Goal: Information Seeking & Learning: Check status

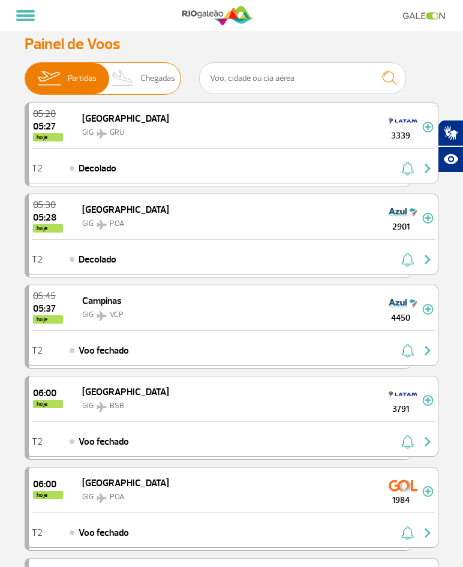
click at [128, 76] on img at bounding box center [122, 78] width 35 height 31
click at [25, 73] on input "Partidas Chegadas" at bounding box center [25, 73] width 0 height 0
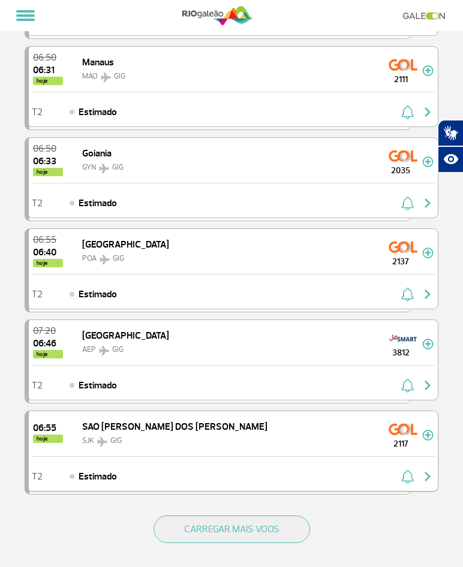
scroll to position [1439, 0]
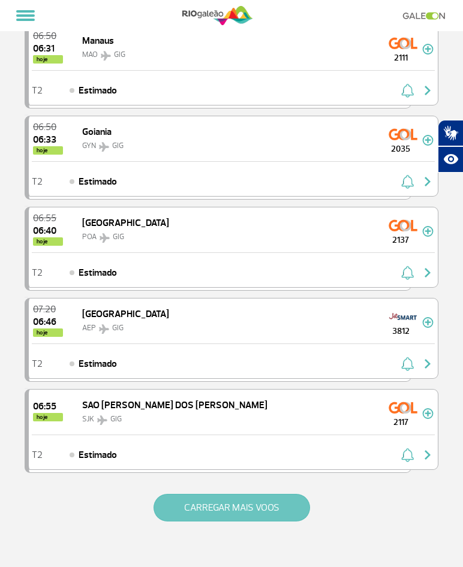
click at [265, 513] on button "CARREGAR MAIS VOOS" at bounding box center [232, 508] width 157 height 28
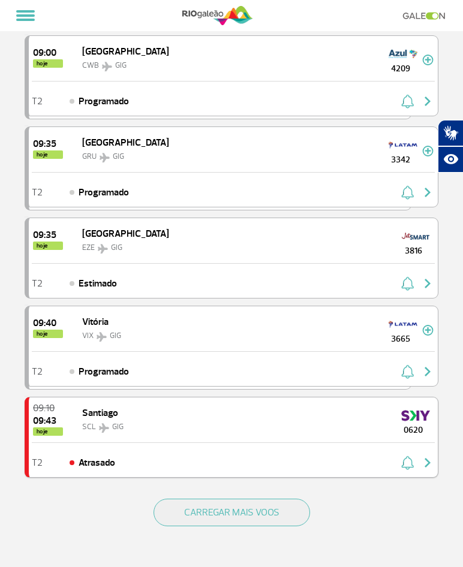
scroll to position [3299, 0]
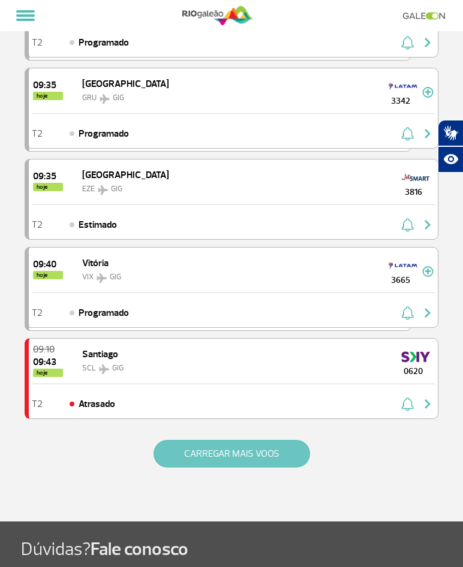
click at [282, 449] on button "CARREGAR MAIS VOOS" at bounding box center [232, 454] width 157 height 28
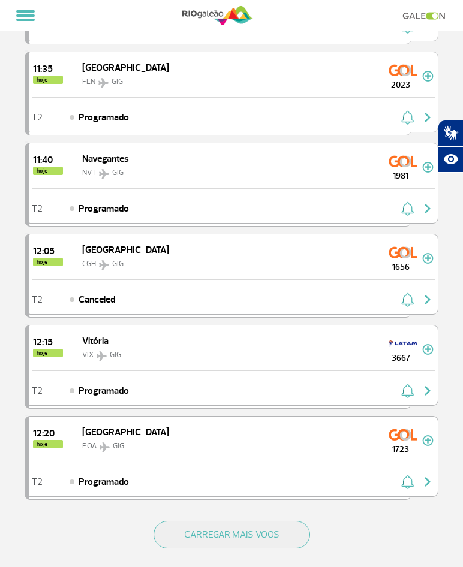
scroll to position [5098, 0]
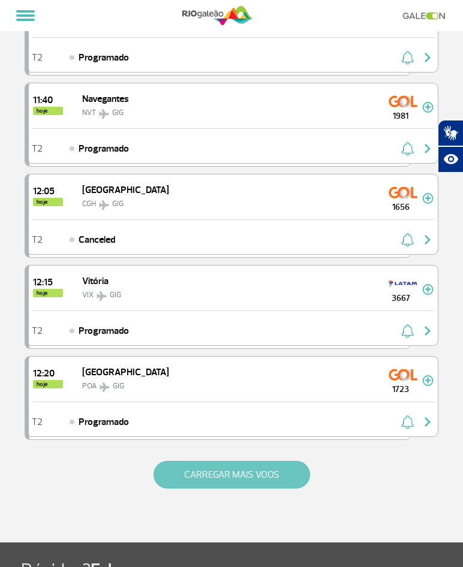
click at [280, 465] on button "CARREGAR MAIS VOOS" at bounding box center [232, 475] width 157 height 28
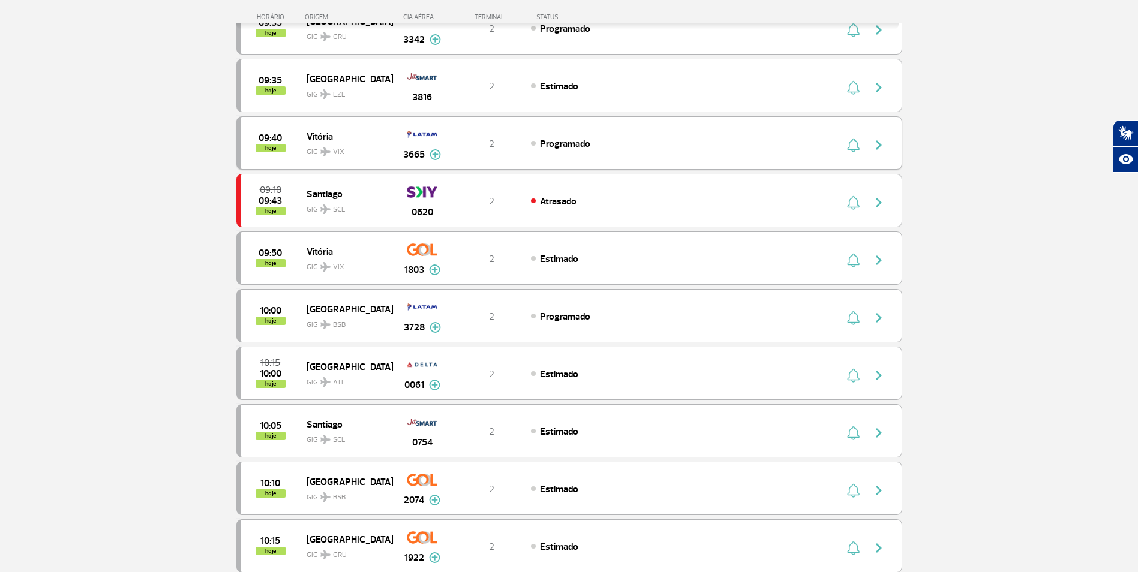
scroll to position [2219, 0]
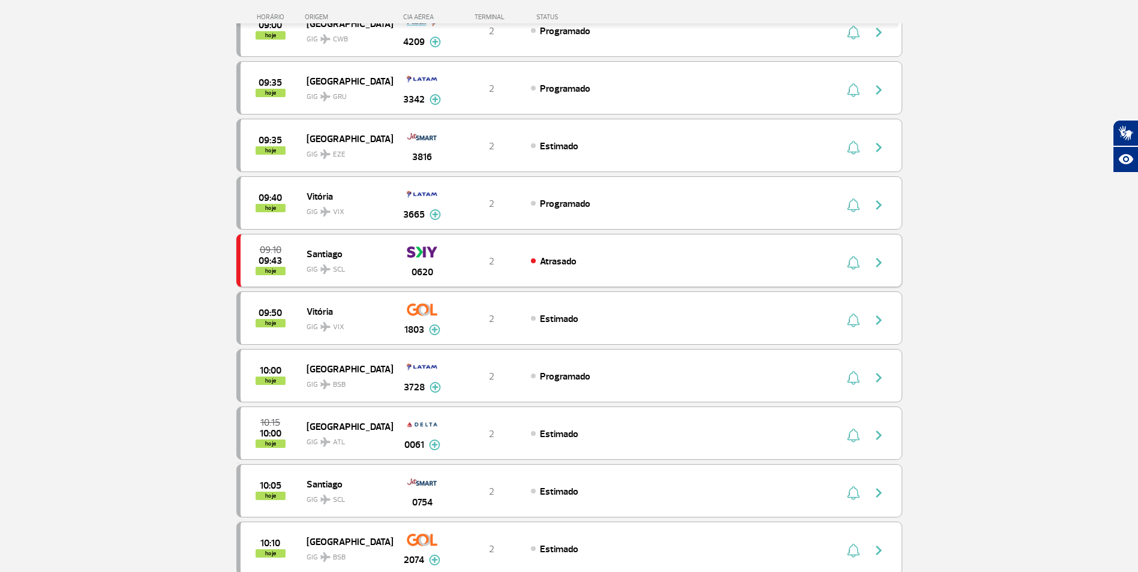
click at [471, 264] on img "button" at bounding box center [878, 262] width 14 height 14
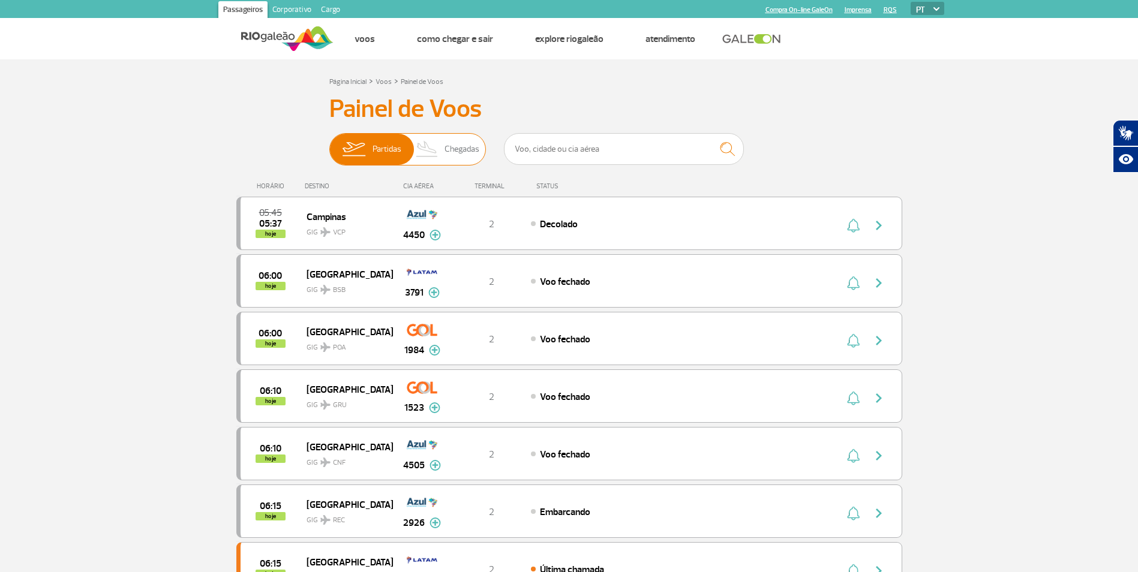
click at [456, 150] on span "Chegadas" at bounding box center [461, 149] width 35 height 31
click at [329, 143] on input "Partidas Chegadas" at bounding box center [329, 143] width 0 height 0
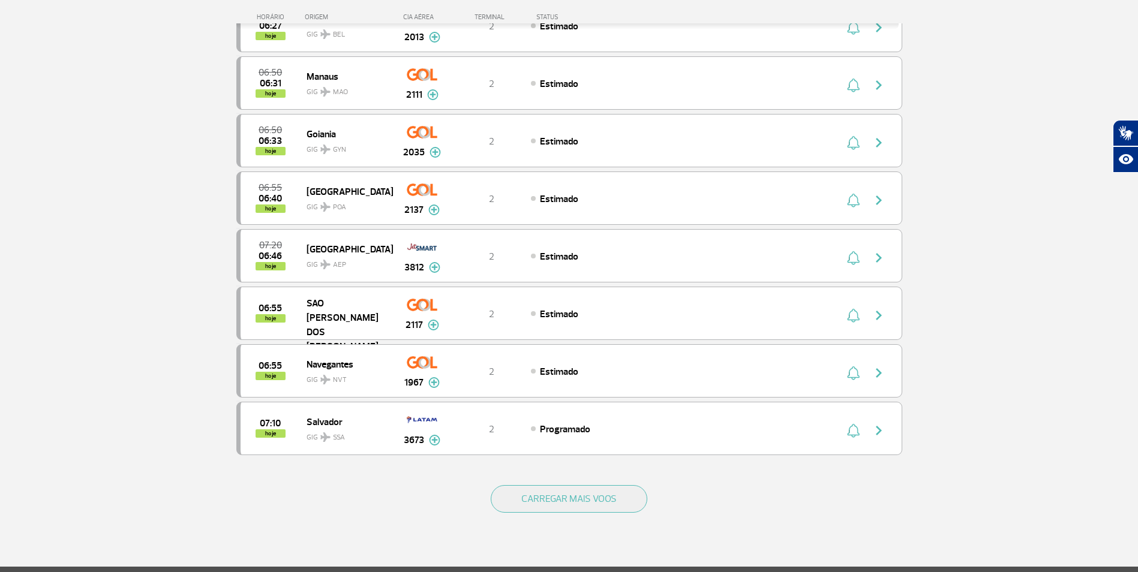
scroll to position [1053, 0]
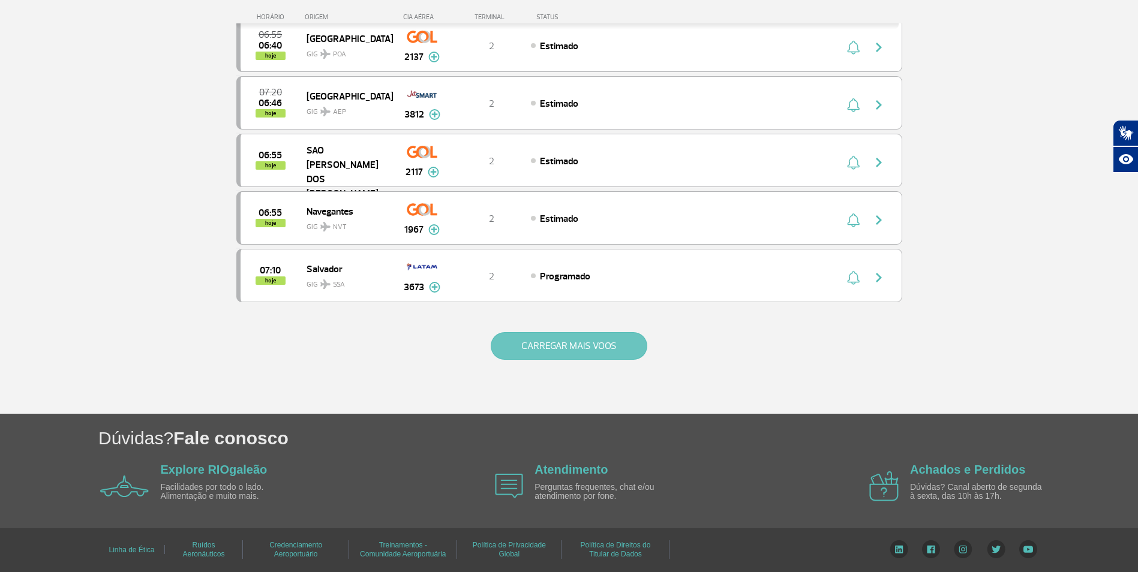
click at [471, 353] on button "CARREGAR MAIS VOOS" at bounding box center [569, 346] width 157 height 28
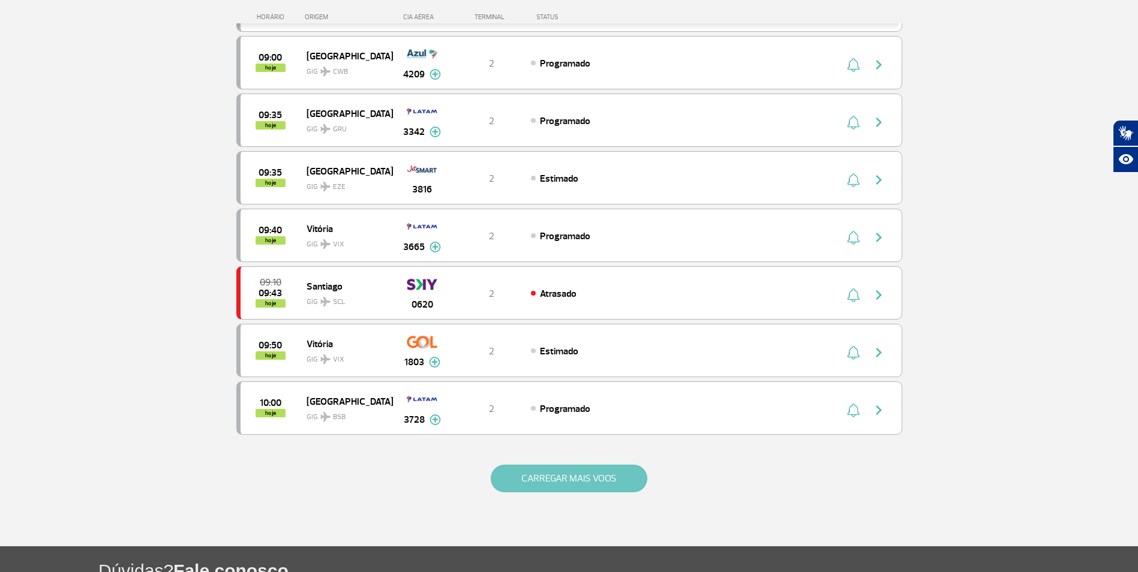
scroll to position [2072, 0]
